Goal: Transaction & Acquisition: Book appointment/travel/reservation

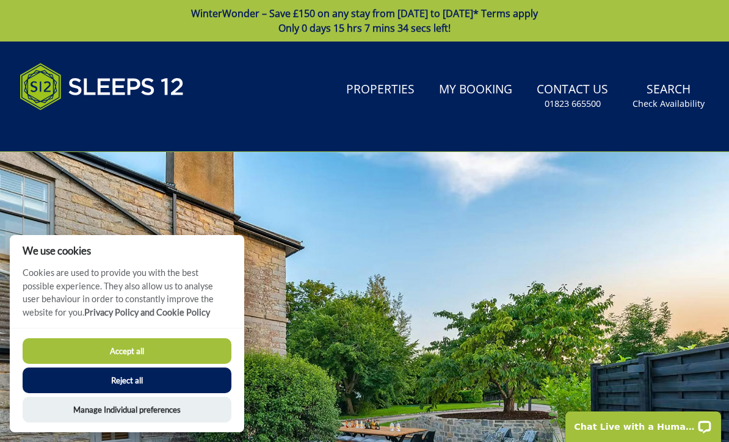
click at [393, 96] on link "Properties" at bounding box center [380, 89] width 78 height 27
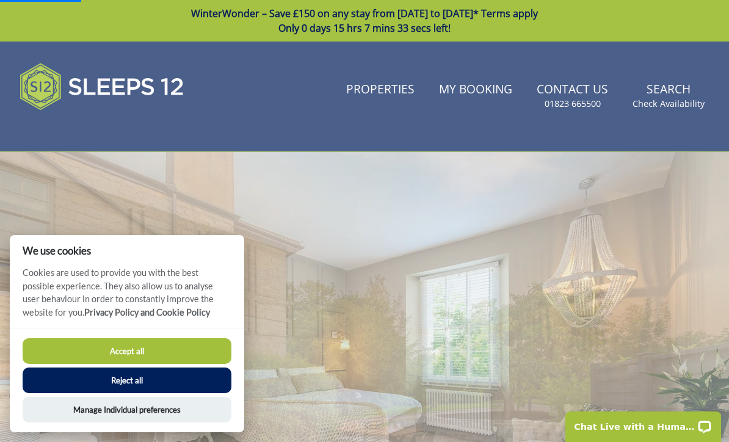
click at [197, 379] on button "Reject all" at bounding box center [127, 381] width 209 height 26
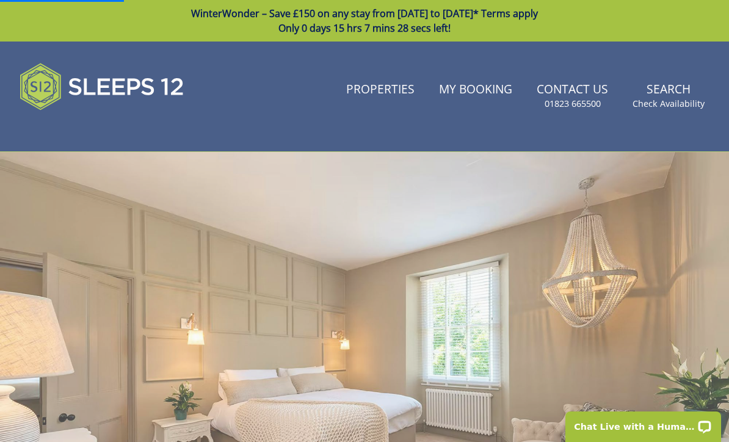
scroll to position [424, 0]
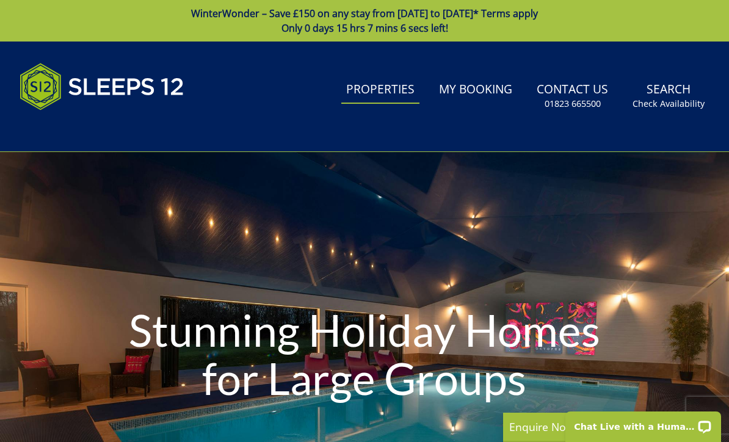
click at [377, 102] on link "Properties" at bounding box center [380, 89] width 78 height 27
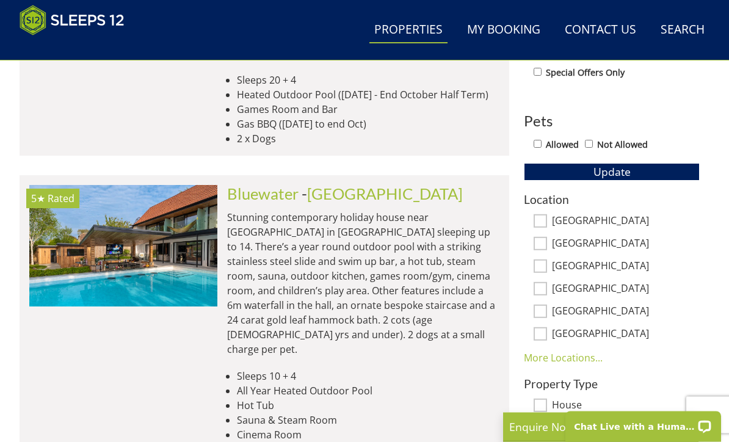
scroll to position [665, 0]
click at [145, 247] on img at bounding box center [123, 246] width 188 height 122
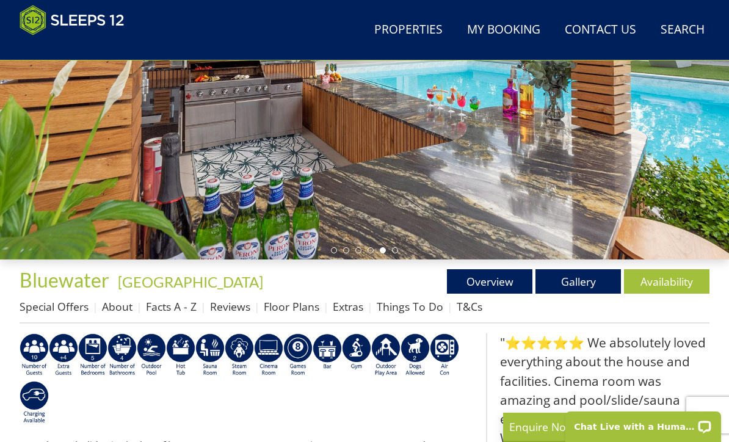
scroll to position [300, 0]
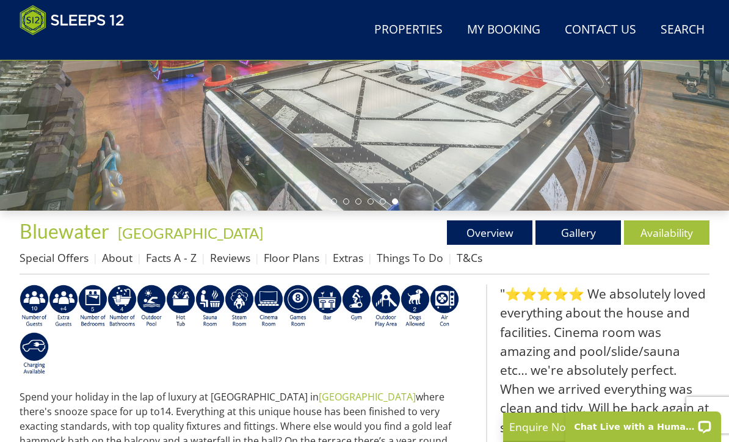
click at [651, 244] on link "Availability" at bounding box center [666, 232] width 85 height 24
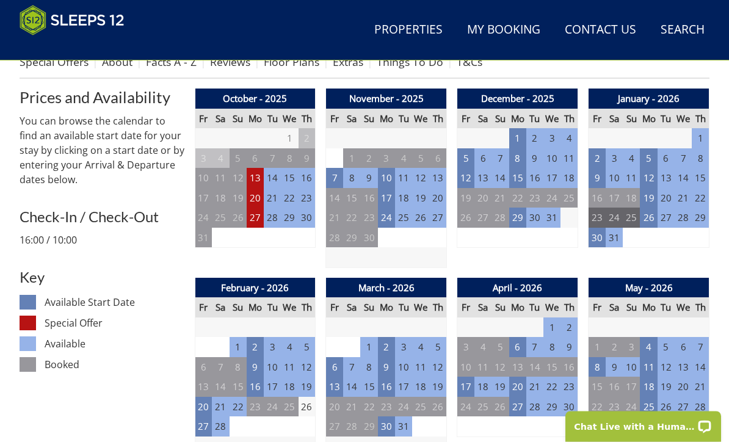
scroll to position [496, 0]
click at [601, 241] on td "30" at bounding box center [597, 238] width 17 height 20
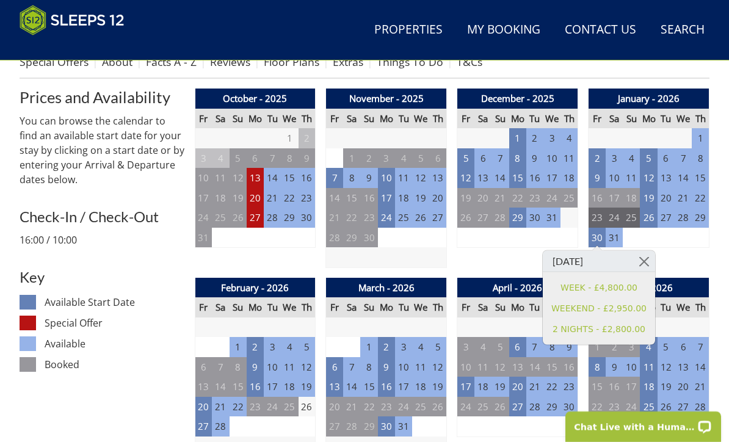
click at [707, 252] on div "January - 2026 Fr Sa Su Mo Tu We Th 26 27 28 29 30 31 1 2 3 4 5 6 7 8 9 10" at bounding box center [649, 179] width 122 height 180
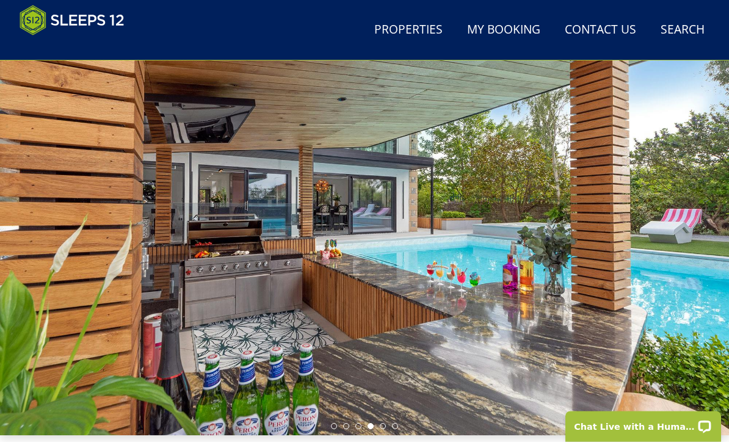
scroll to position [0, 0]
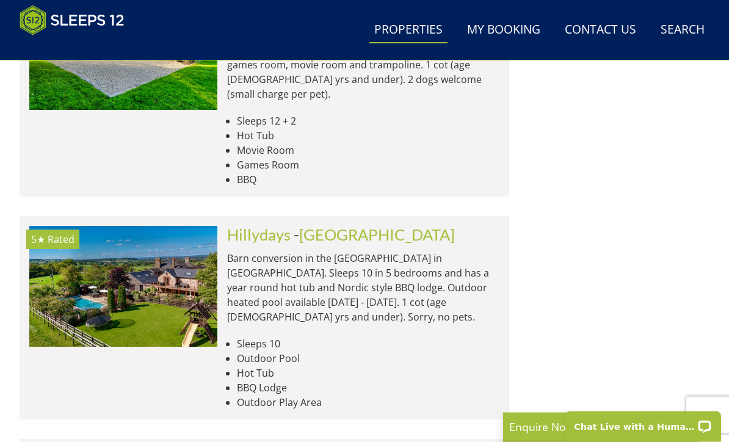
scroll to position [2480, 0]
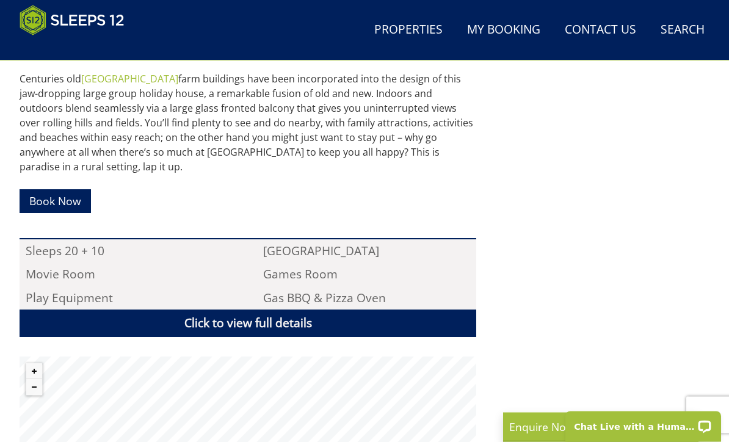
scroll to position [730, 0]
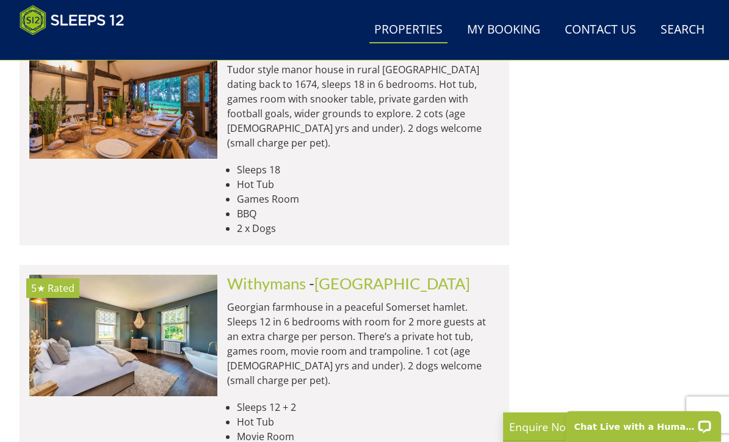
scroll to position [2194, 0]
click at [134, 275] on img at bounding box center [123, 336] width 188 height 122
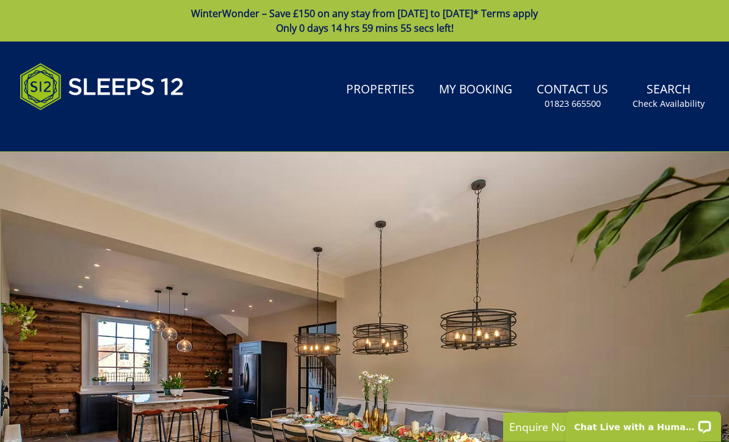
click at [408, 110] on li "Properties" at bounding box center [380, 96] width 78 height 40
click at [409, 92] on link "Properties" at bounding box center [380, 89] width 78 height 27
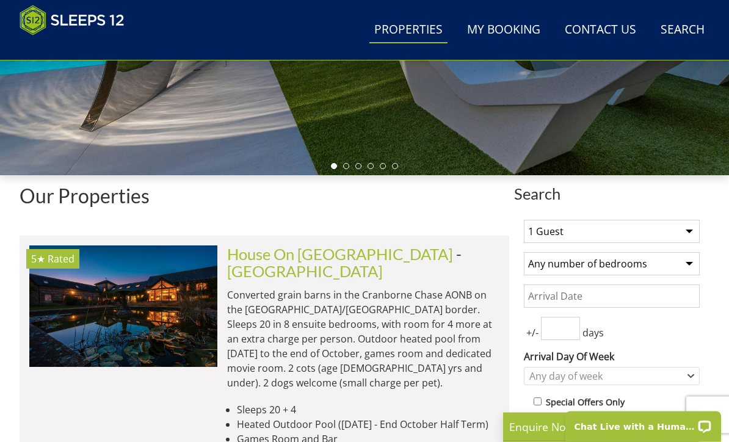
scroll to position [335, 0]
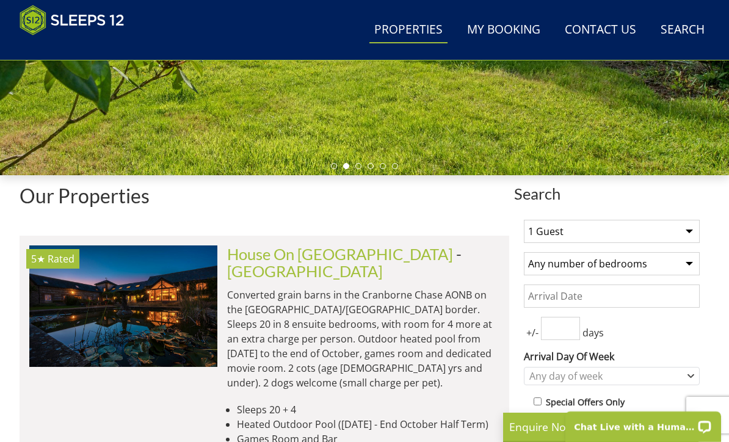
click at [139, 305] on img at bounding box center [123, 307] width 188 height 122
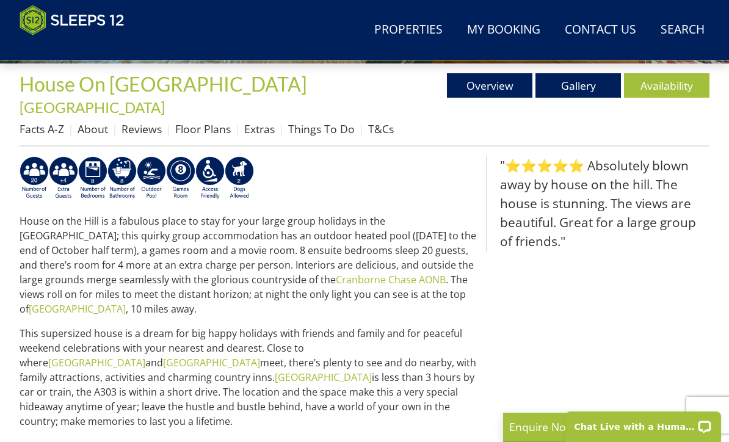
scroll to position [448, 0]
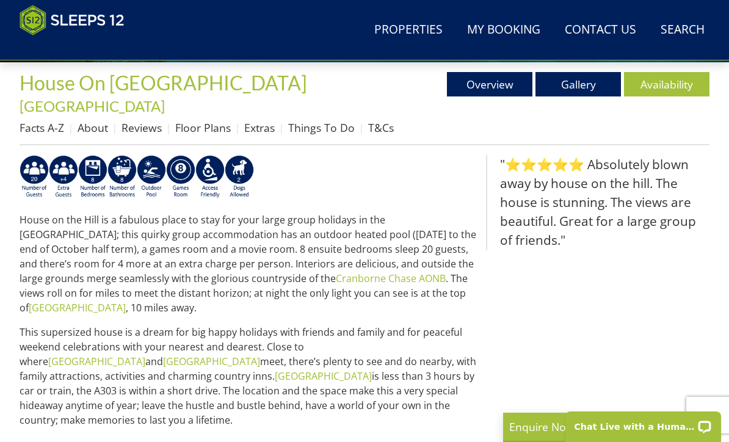
click at [689, 87] on link "Availability" at bounding box center [666, 84] width 85 height 24
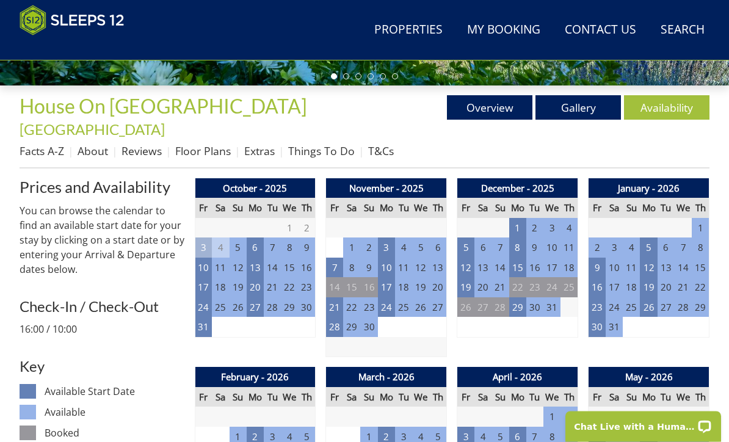
scroll to position [425, 0]
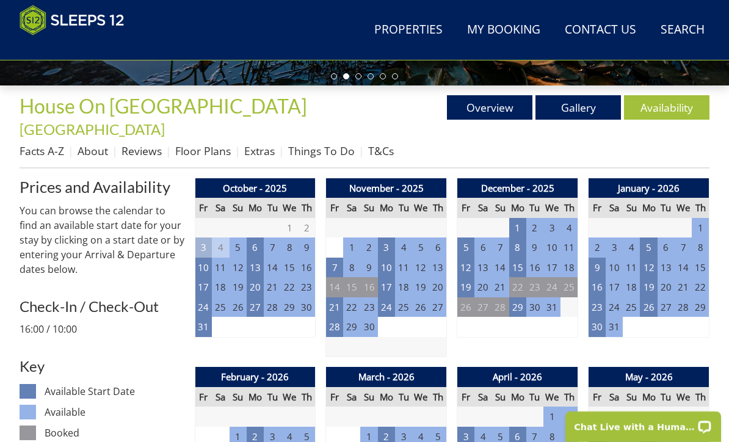
click at [604, 297] on td "23" at bounding box center [597, 307] width 17 height 20
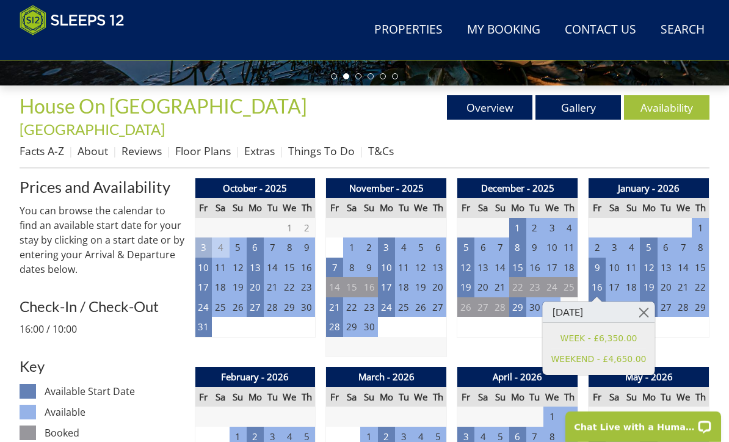
click at [697, 325] on div "January - 2026 Fr Sa Su Mo Tu We Th 26 27 28 29 30 31 1 2 3 4 5 6 7 8 9 10" at bounding box center [649, 268] width 122 height 180
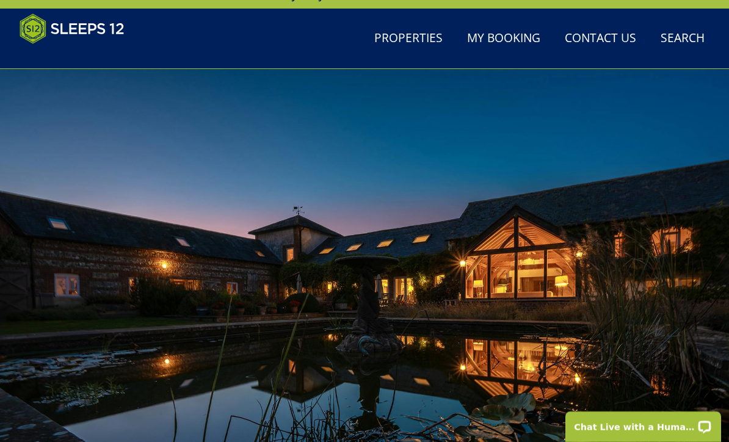
scroll to position [0, 0]
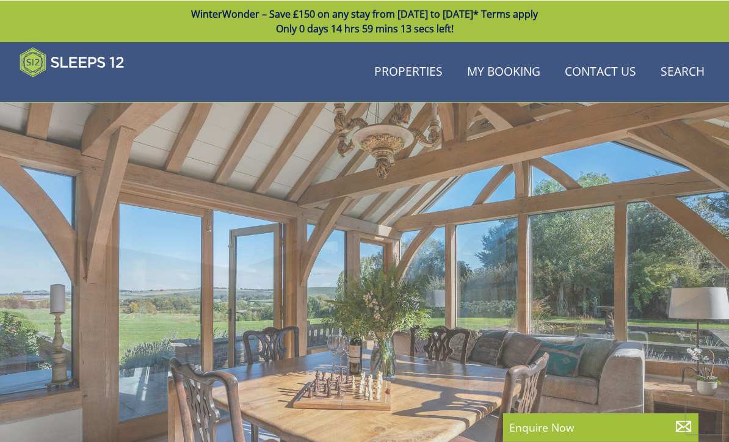
scroll to position [448, 0]
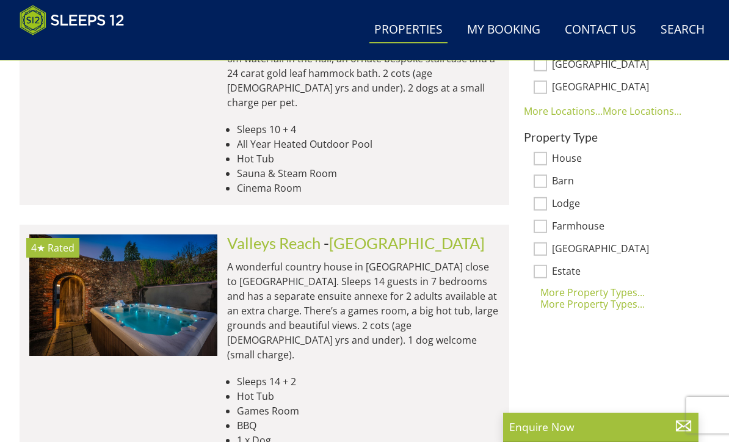
scroll to position [911, 0]
click at [264, 235] on link "Valleys Reach" at bounding box center [273, 244] width 93 height 18
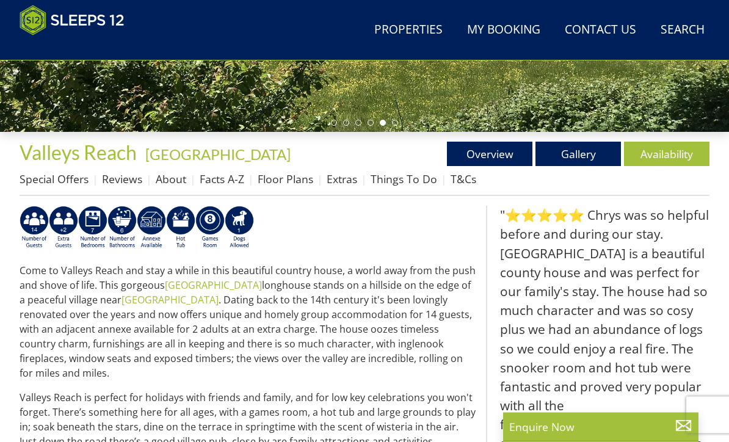
scroll to position [377, 0]
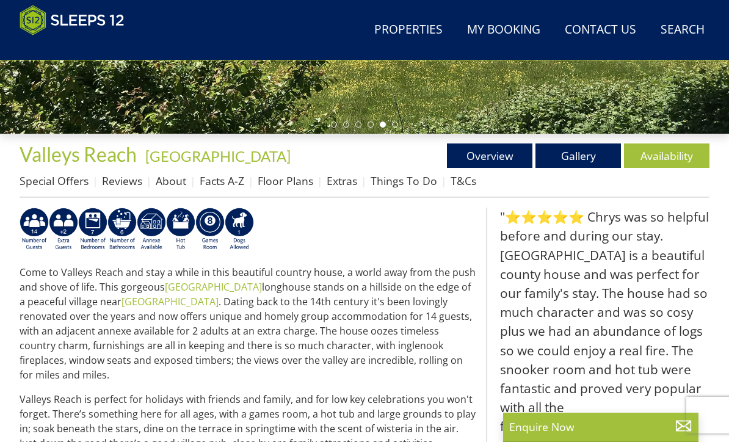
click at [689, 155] on link "Availability" at bounding box center [666, 156] width 85 height 24
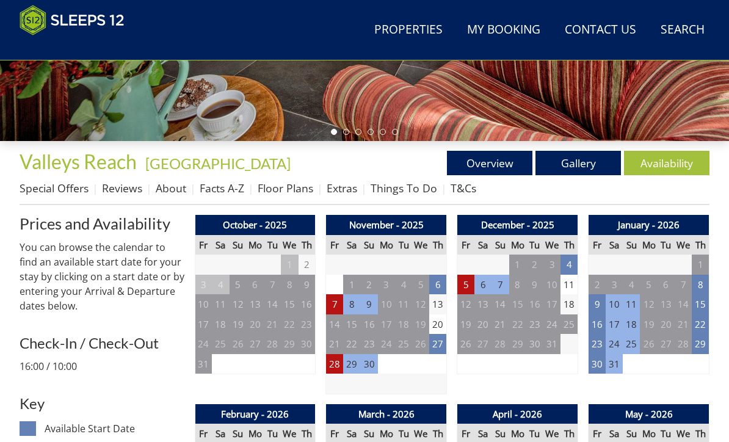
scroll to position [370, 0]
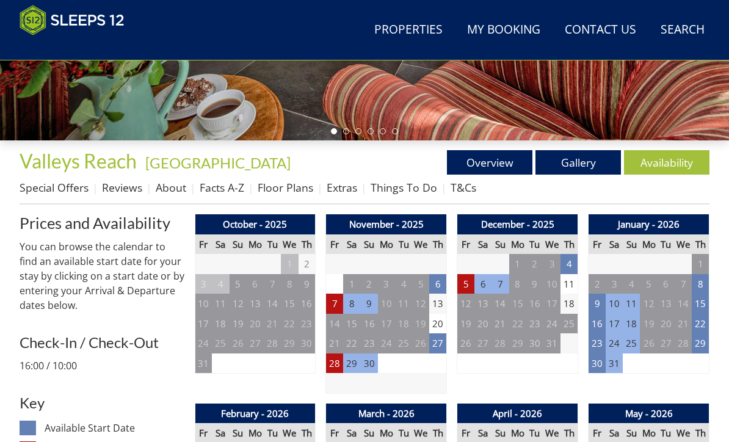
click at [609, 346] on td "24" at bounding box center [614, 343] width 17 height 20
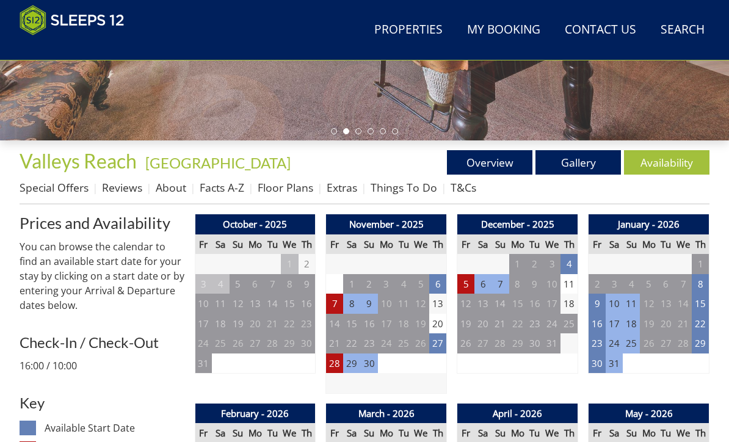
click at [600, 344] on td "23" at bounding box center [597, 343] width 17 height 20
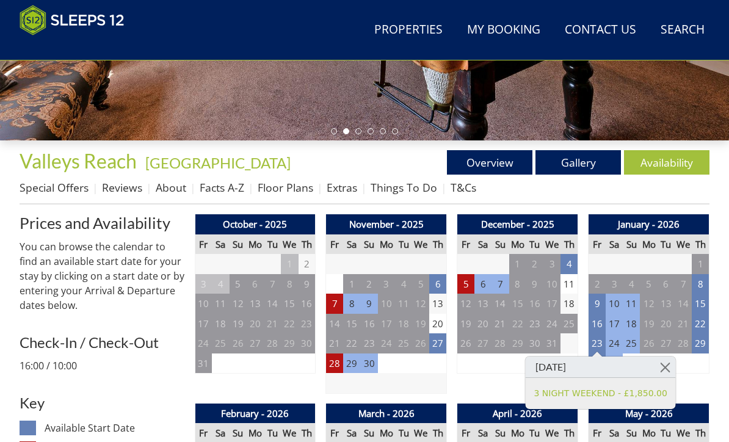
scroll to position [402, 0]
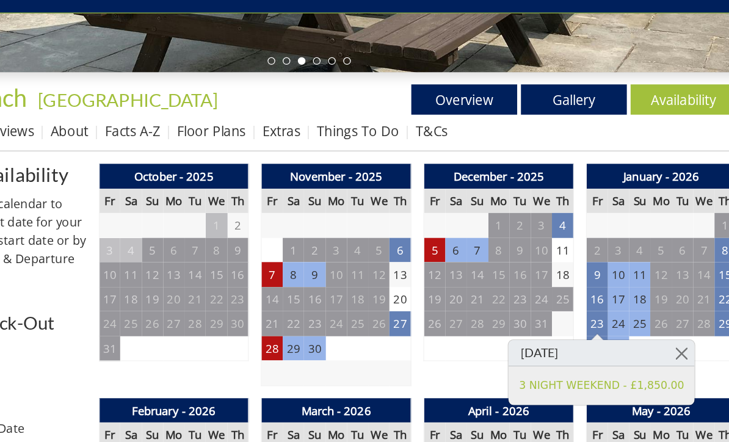
click at [589, 282] on td "16" at bounding box center [597, 292] width 17 height 20
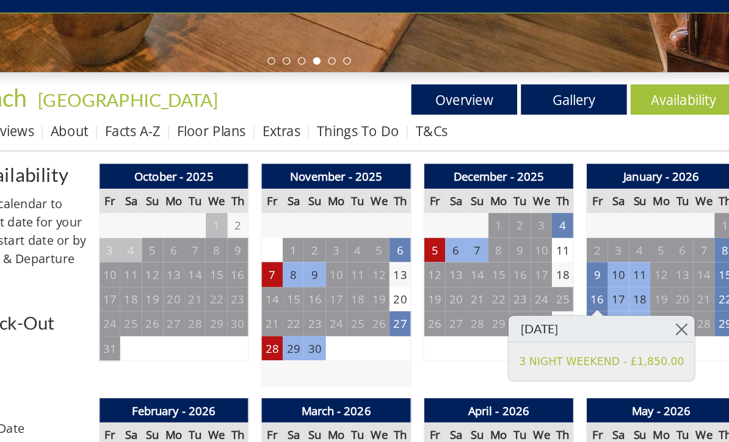
click at [655, 305] on link at bounding box center [665, 315] width 21 height 21
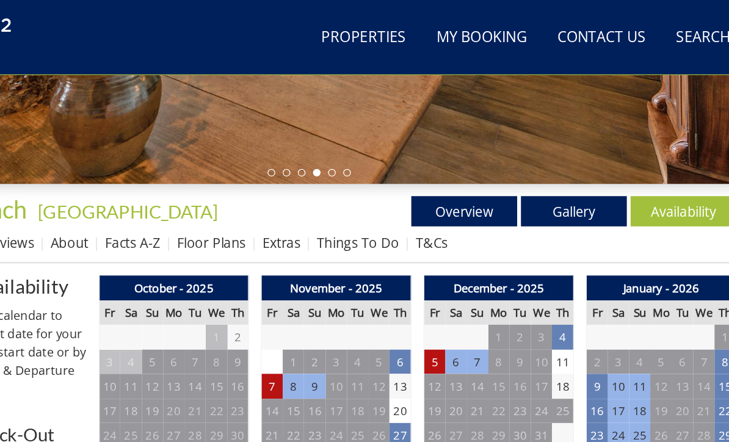
scroll to position [362, 0]
click at [536, 166] on link "Gallery" at bounding box center [578, 170] width 85 height 24
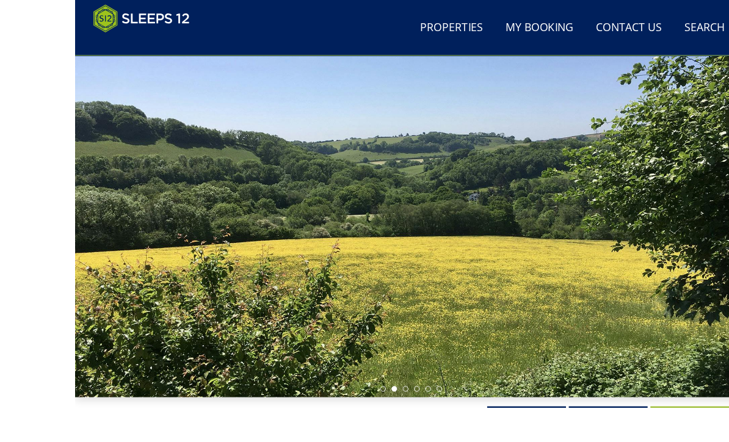
scroll to position [104, 0]
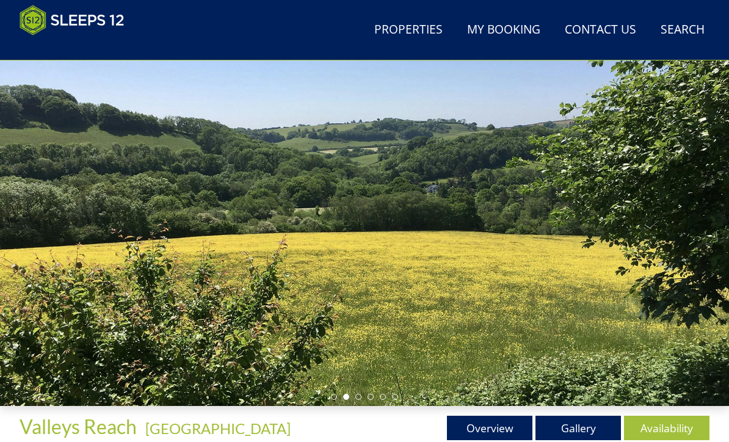
click at [717, 238] on div at bounding box center [364, 202] width 729 height 409
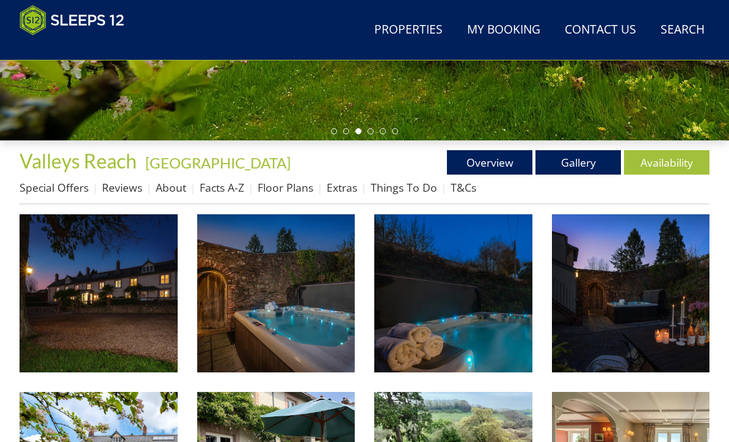
scroll to position [370, 0]
click at [501, 161] on link "Overview" at bounding box center [489, 162] width 85 height 24
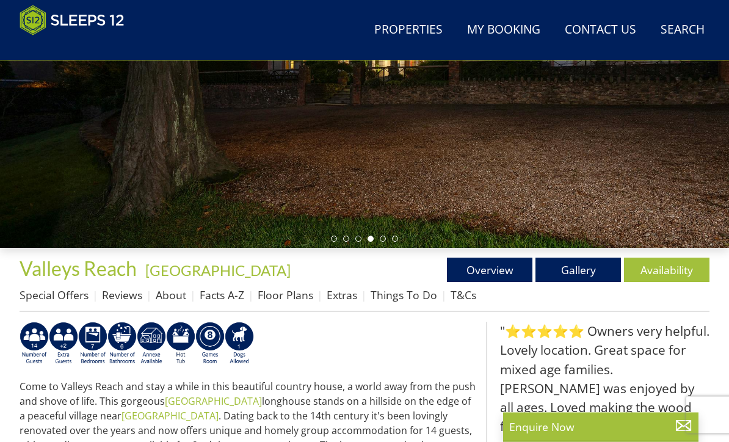
scroll to position [297, 0]
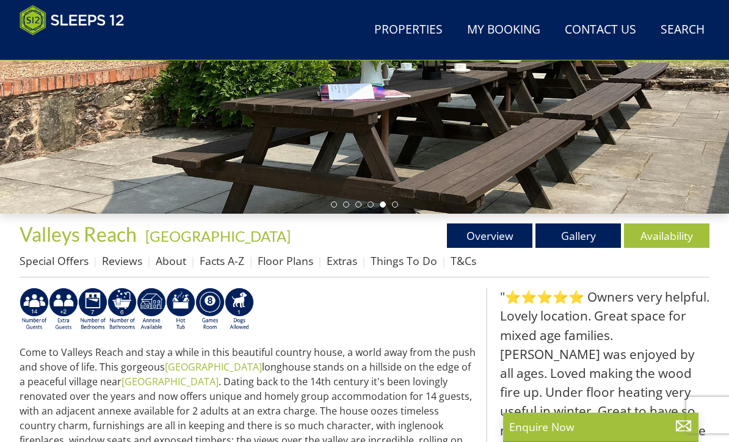
click at [166, 264] on link "About" at bounding box center [171, 260] width 31 height 15
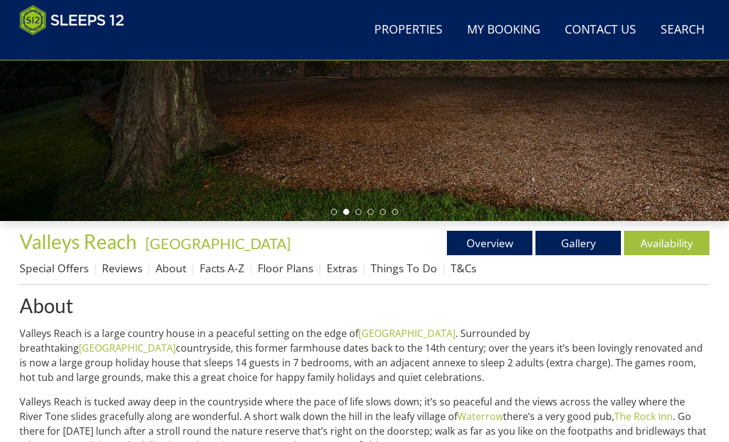
scroll to position [293, 0]
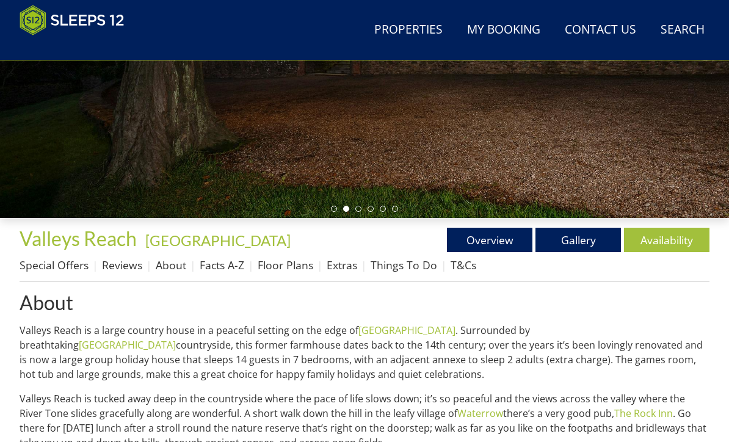
click at [235, 271] on link "Facts A-Z" at bounding box center [222, 265] width 45 height 15
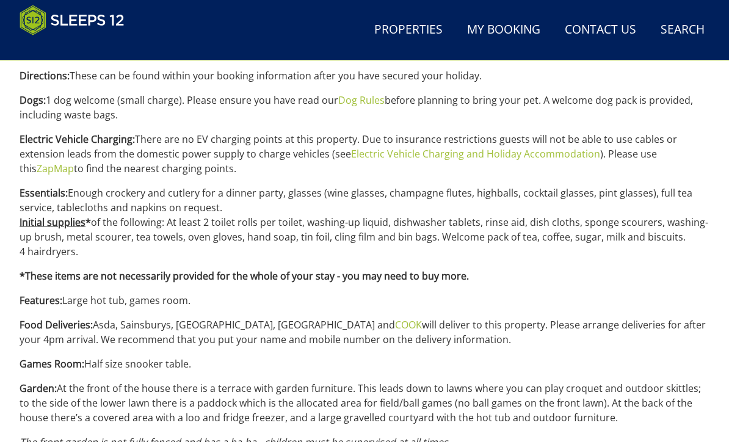
scroll to position [908, 0]
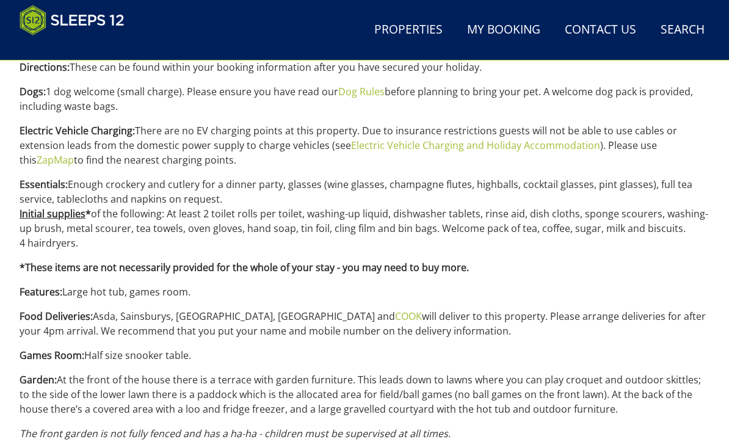
click at [696, 415] on p "Garden: At the front of the house there is a terrace with garden furniture. Thi…" at bounding box center [365, 395] width 690 height 44
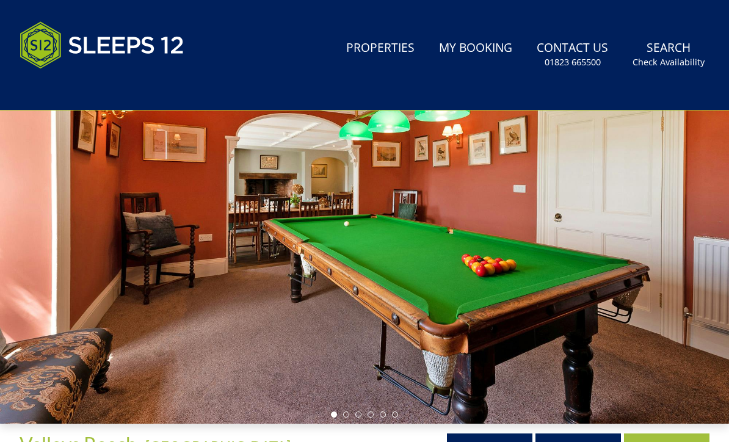
scroll to position [0, 0]
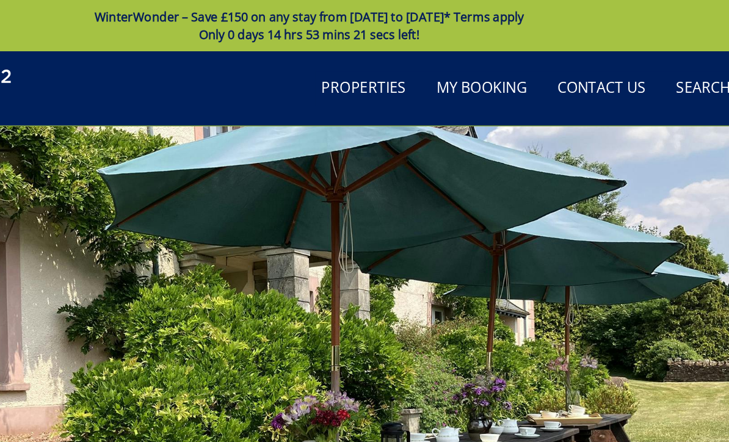
scroll to position [911, 0]
